Goal: Information Seeking & Learning: Learn about a topic

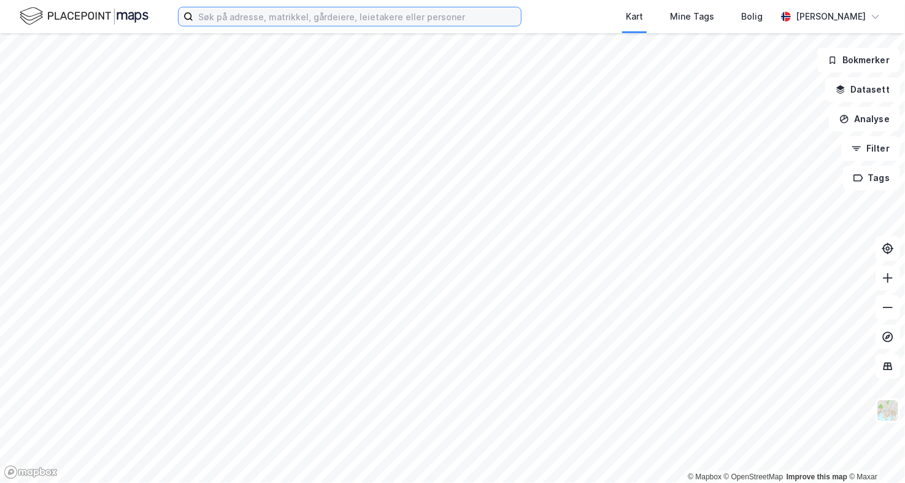
click at [434, 23] on input at bounding box center [357, 16] width 328 height 18
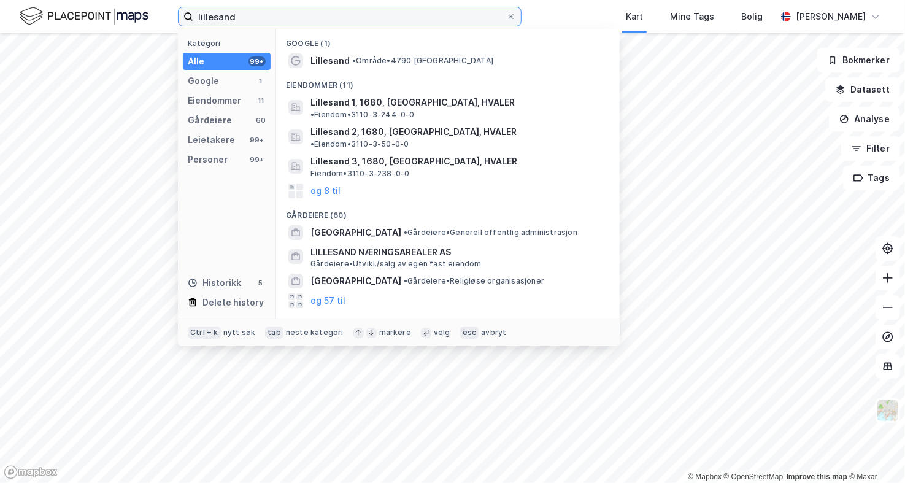
type input "lillesand"
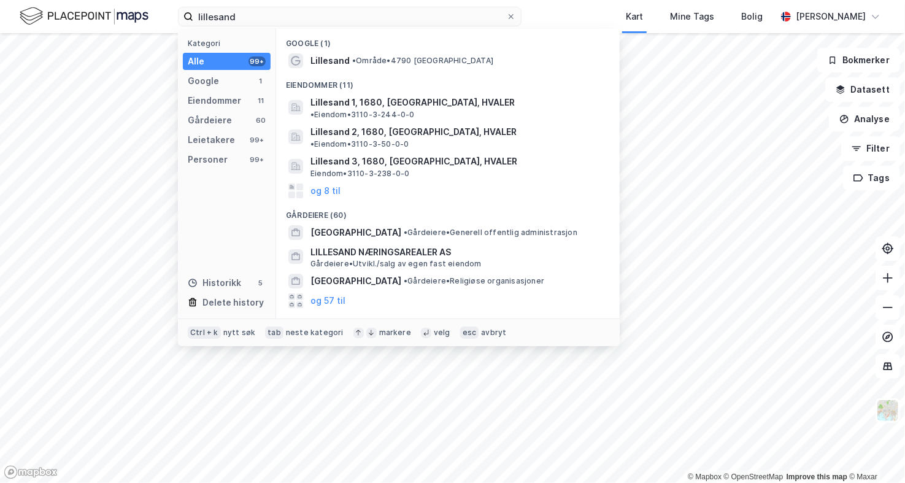
click at [477, 60] on div "Lillesand • Område • 4790 [GEOGRAPHIC_DATA]" at bounding box center [458, 60] width 297 height 15
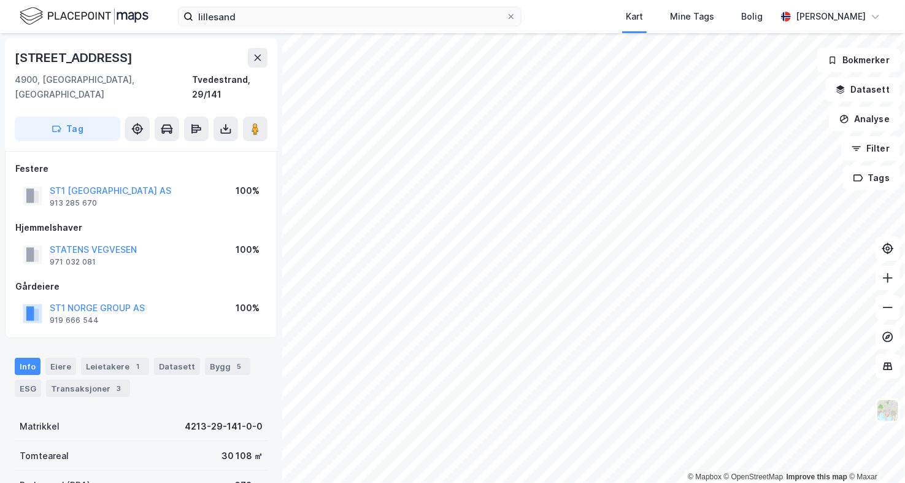
click at [403, 482] on html "lillesand Kart Mine Tags Bolig [PERSON_NAME] © Mapbox © OpenStreetMap Improve t…" at bounding box center [452, 241] width 905 height 483
click at [507, 482] on html "lillesand Kart Mine Tags Bolig [PERSON_NAME] © Mapbox © OpenStreetMap Improve t…" at bounding box center [452, 241] width 905 height 483
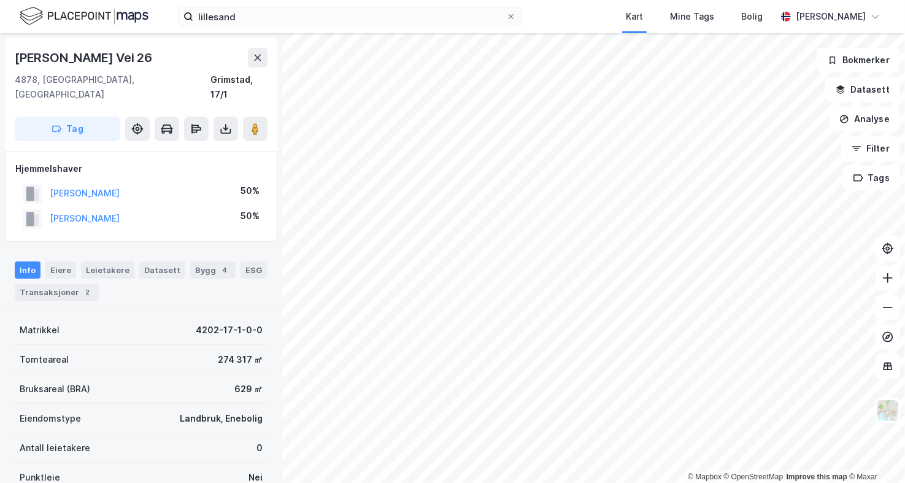
click at [368, 482] on html "lillesand Kart Mine Tags Bolig [PERSON_NAME] © Mapbox © OpenStreetMap Improve t…" at bounding box center [452, 241] width 905 height 483
click at [479, 482] on html "lillesand Kart Mine Tags Bolig [PERSON_NAME] © Mapbox © OpenStreetMap Improve t…" at bounding box center [452, 241] width 905 height 483
click at [274, 482] on html "lillesand Kart Mine Tags Bolig [PERSON_NAME] © Mapbox © OpenStreetMap Improve t…" at bounding box center [452, 241] width 905 height 483
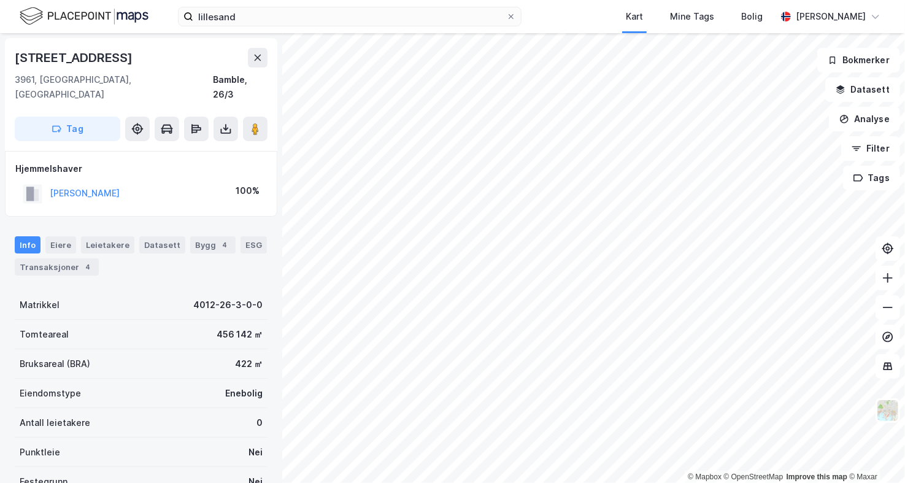
click at [846, 173] on div "© Mapbox © OpenStreetMap Improve this map © Maxar [STREET_ADDRESS] Tag Hjemmels…" at bounding box center [452, 258] width 905 height 450
